Goal: Information Seeking & Learning: Find specific fact

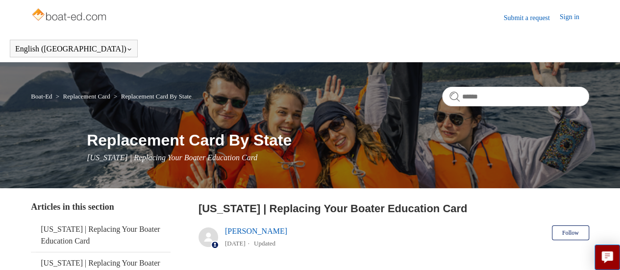
click at [537, 17] on link "Submit a request" at bounding box center [532, 18] width 56 height 10
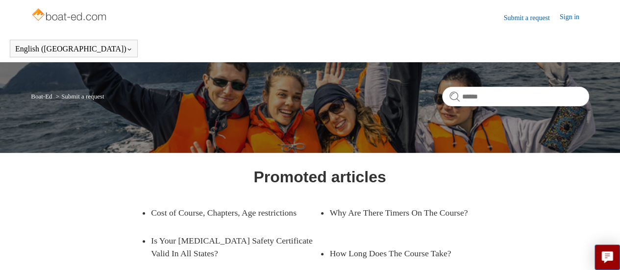
click at [90, 11] on img at bounding box center [70, 16] width 78 height 20
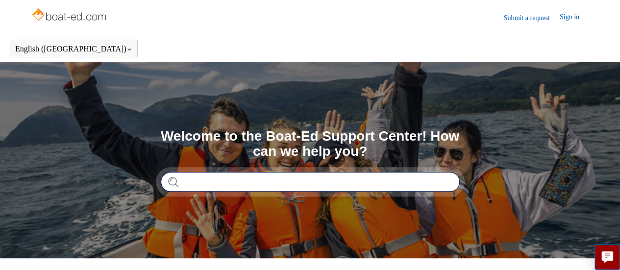
click at [257, 180] on input "Search" at bounding box center [310, 182] width 299 height 20
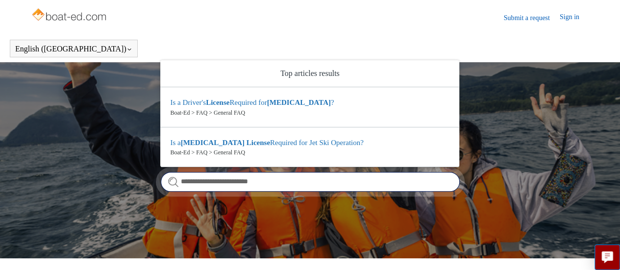
type input "**********"
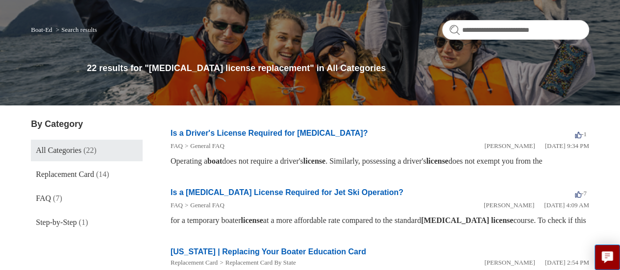
scroll to position [82, 0]
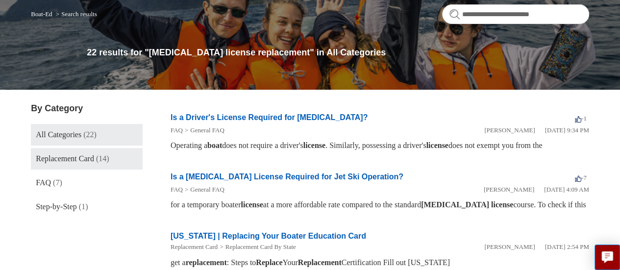
click at [76, 158] on span "Replacement Card" at bounding box center [65, 158] width 58 height 8
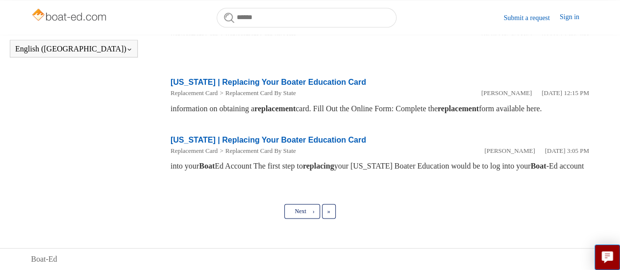
scroll to position [644, 0]
click at [302, 213] on span "Next" at bounding box center [300, 211] width 11 height 7
